Goal: Task Accomplishment & Management: Manage account settings

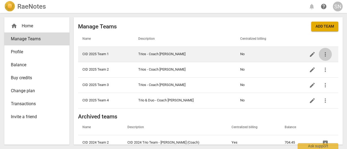
click at [325, 56] on span "more_vert" at bounding box center [325, 54] width 7 height 7
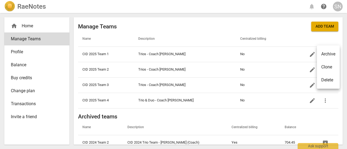
click at [310, 55] on div at bounding box center [173, 74] width 347 height 149
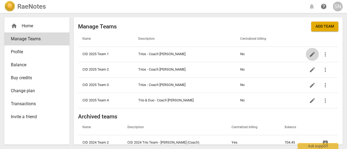
click at [310, 55] on span "edit" at bounding box center [312, 54] width 7 height 7
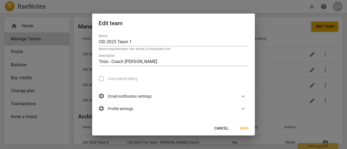
click at [102, 79] on label "Centralized billing" at bounding box center [116, 78] width 43 height 13
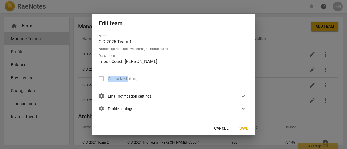
click at [102, 79] on label "Centralized billing" at bounding box center [116, 78] width 43 height 13
click at [224, 127] on span "Cancel" at bounding box center [221, 128] width 14 height 5
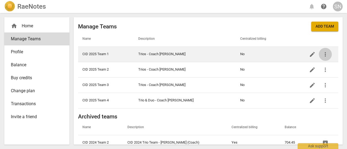
click at [323, 55] on span "more_vert" at bounding box center [325, 54] width 7 height 7
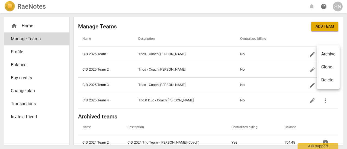
click at [307, 53] on div at bounding box center [173, 74] width 347 height 149
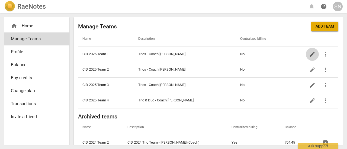
click at [309, 53] on span "edit" at bounding box center [312, 54] width 7 height 7
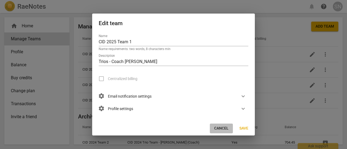
click at [221, 131] on span "Cancel" at bounding box center [221, 128] width 14 height 5
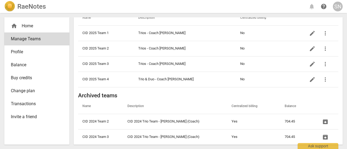
scroll to position [25, 0]
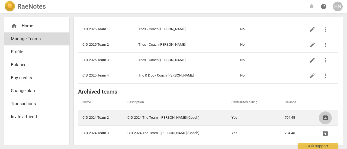
click at [325, 116] on span "unarchive" at bounding box center [325, 118] width 7 height 7
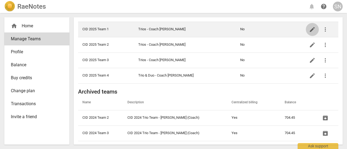
click at [309, 30] on span "edit" at bounding box center [312, 29] width 7 height 7
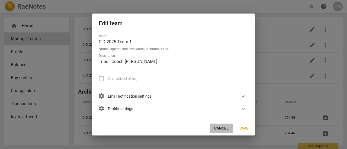
click at [218, 128] on span "Cancel" at bounding box center [221, 128] width 14 height 5
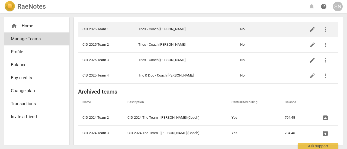
click at [161, 30] on td "Trios - Coach [PERSON_NAME]" at bounding box center [185, 29] width 102 height 15
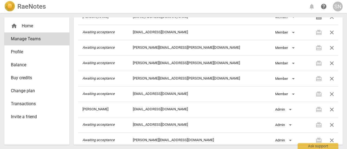
scroll to position [47, 0]
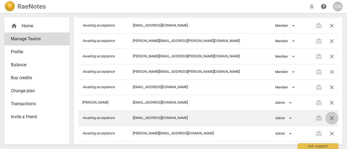
click at [328, 115] on span "close" at bounding box center [331, 118] width 7 height 7
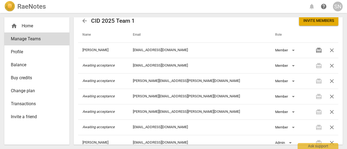
scroll to position [0, 0]
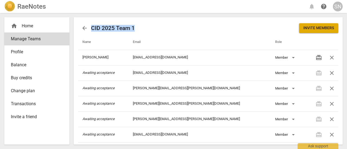
drag, startPoint x: 134, startPoint y: 27, endPoint x: 92, endPoint y: 28, distance: 41.2
click at [92, 28] on h2 "CID 2025 Team 1" at bounding box center [113, 28] width 44 height 7
copy h2 "CID 2025 Team 1"
click at [87, 26] on span "arrow_back" at bounding box center [84, 28] width 7 height 7
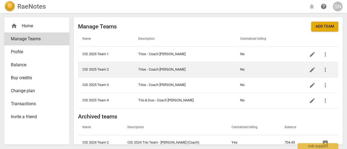
click at [103, 69] on td "CID 2025 Team 2" at bounding box center [106, 69] width 56 height 15
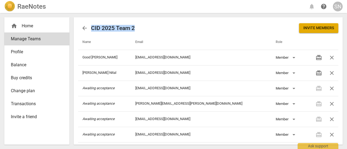
drag, startPoint x: 135, startPoint y: 29, endPoint x: 92, endPoint y: 29, distance: 42.8
click at [92, 29] on div "arrow_back CID 2025 Team 2 Invite members" at bounding box center [208, 28] width 260 height 13
copy h2 "CID 2025 Team 2"
click at [83, 31] on span "arrow_back" at bounding box center [84, 28] width 7 height 7
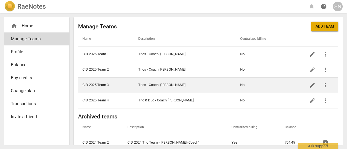
click at [106, 85] on td "CID 2025 Team 3" at bounding box center [106, 84] width 56 height 15
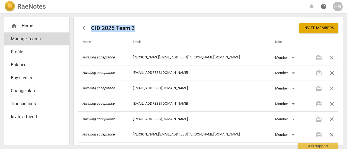
drag, startPoint x: 134, startPoint y: 28, endPoint x: 92, endPoint y: 26, distance: 42.0
click at [92, 26] on h2 "CID 2025 Team 3" at bounding box center [113, 28] width 44 height 7
copy h2 "CID 2025 Team 3"
click at [85, 28] on span "arrow_back" at bounding box center [84, 28] width 7 height 7
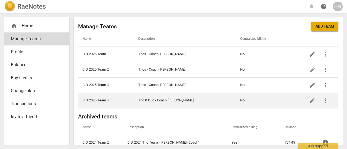
click at [107, 99] on td "CID 2025 Team 4" at bounding box center [106, 100] width 56 height 15
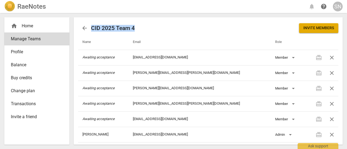
drag, startPoint x: 134, startPoint y: 28, endPoint x: 92, endPoint y: 27, distance: 42.0
click at [92, 27] on h2 "CID 2025 Team 4" at bounding box center [113, 28] width 44 height 7
copy h2 "CID 2025 Team 4"
click at [88, 27] on span "arrow_back" at bounding box center [84, 28] width 13 height 7
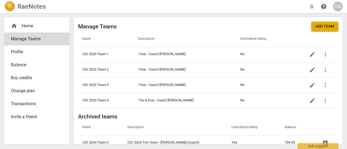
scroll to position [25, 0]
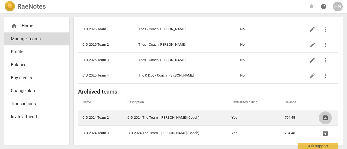
click at [325, 116] on span "unarchive" at bounding box center [325, 118] width 7 height 7
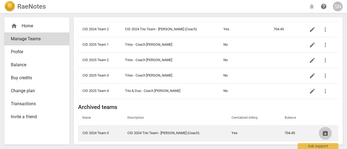
click at [323, 130] on span "unarchive" at bounding box center [325, 133] width 7 height 7
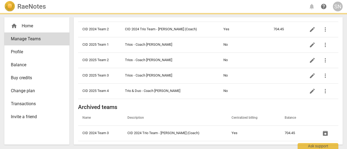
scroll to position [0, 0]
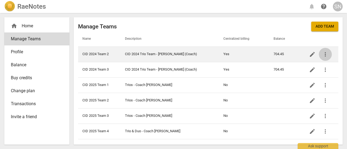
click at [326, 54] on span "more_vert" at bounding box center [325, 54] width 7 height 7
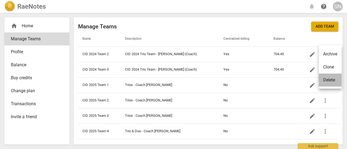
click at [328, 78] on div "Delete" at bounding box center [329, 80] width 12 height 7
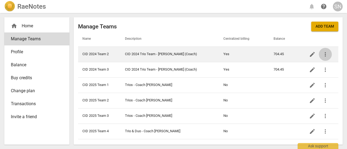
click at [326, 54] on span "more_vert" at bounding box center [325, 54] width 7 height 7
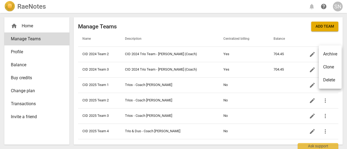
click at [326, 80] on div "Delete" at bounding box center [329, 80] width 12 height 7
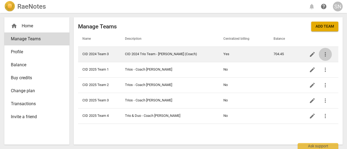
click at [327, 56] on span "more_vert" at bounding box center [325, 54] width 7 height 7
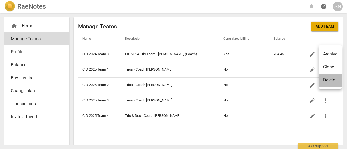
click at [334, 82] on div "Delete" at bounding box center [329, 80] width 12 height 7
